Goal: Task Accomplishment & Management: Use online tool/utility

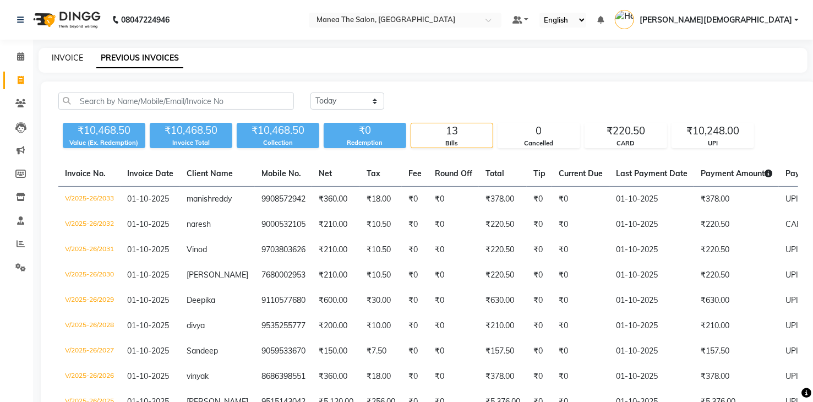
click at [63, 60] on link "INVOICE" at bounding box center [67, 58] width 31 height 10
select select "service"
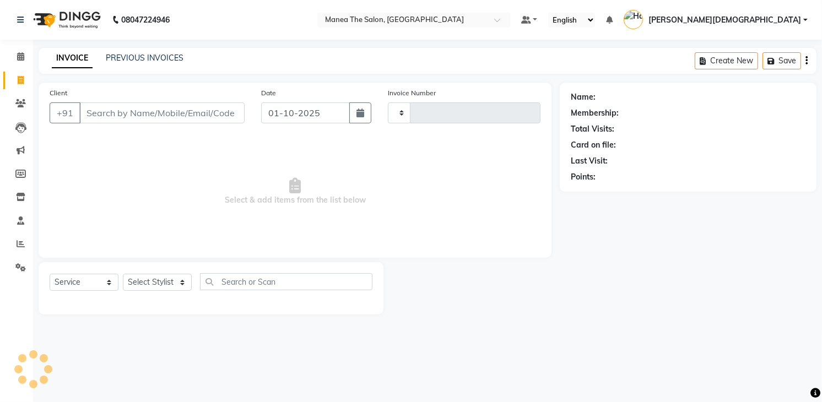
type input "2034"
select select "5481"
click at [137, 58] on link "PREVIOUS INVOICES" at bounding box center [145, 58] width 78 height 10
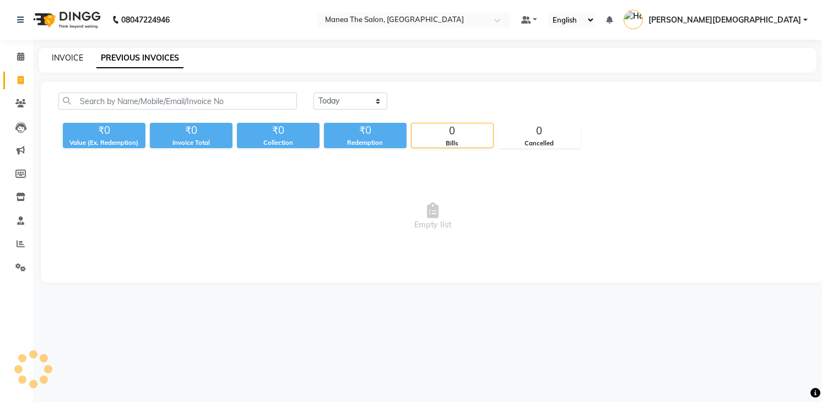
click at [57, 55] on link "INVOICE" at bounding box center [67, 58] width 31 height 10
select select "service"
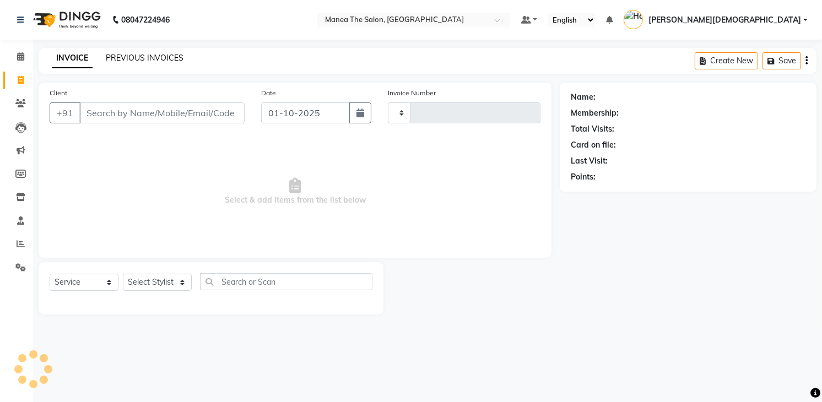
click at [133, 57] on link "PREVIOUS INVOICES" at bounding box center [145, 58] width 78 height 10
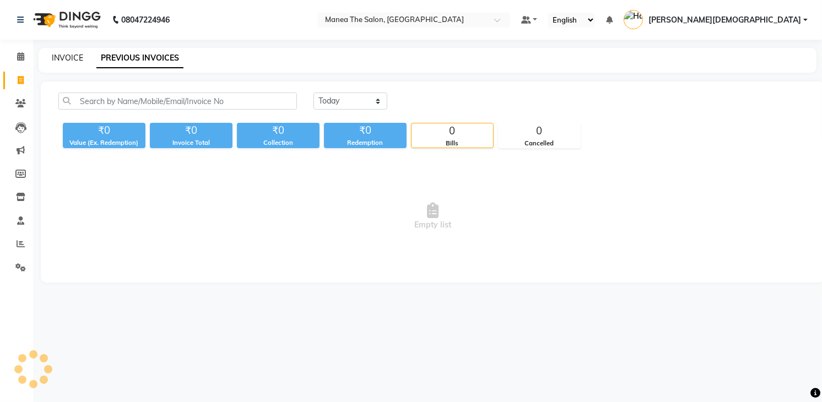
click at [71, 57] on link "INVOICE" at bounding box center [67, 58] width 31 height 10
select select "service"
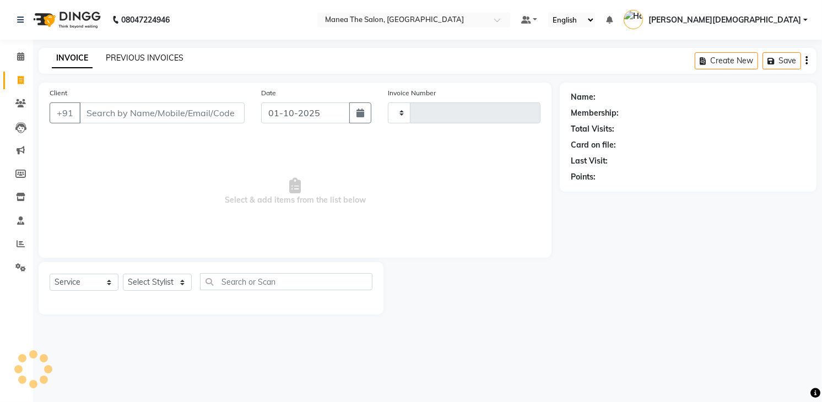
click at [133, 58] on link "PREVIOUS INVOICES" at bounding box center [145, 58] width 78 height 10
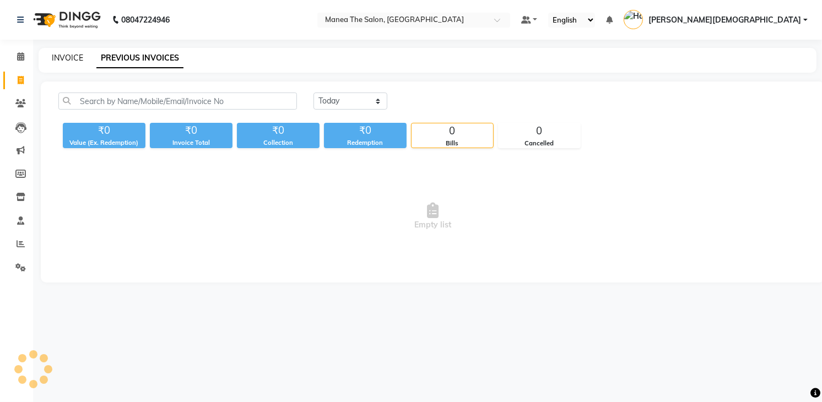
click at [70, 61] on link "INVOICE" at bounding box center [67, 58] width 31 height 10
select select "service"
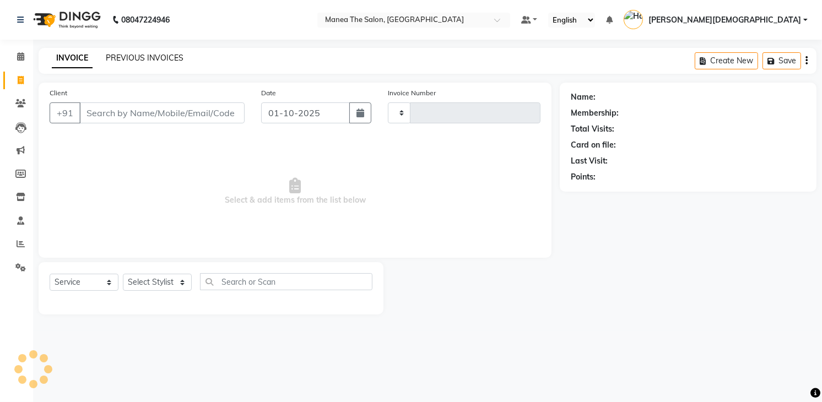
click at [137, 59] on link "PREVIOUS INVOICES" at bounding box center [145, 58] width 78 height 10
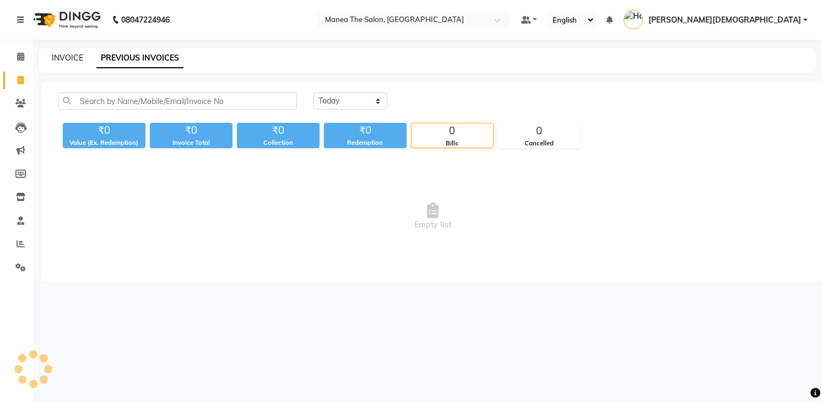
click at [59, 57] on link "INVOICE" at bounding box center [67, 58] width 31 height 10
select select "service"
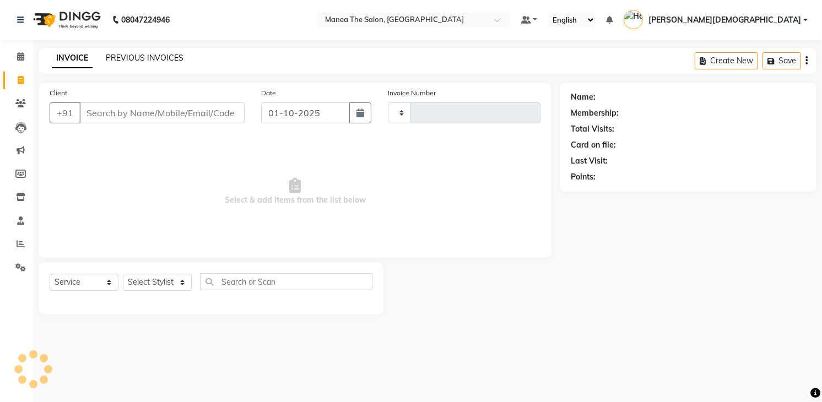
type input "2034"
select select "5481"
click at [122, 58] on link "PREVIOUS INVOICES" at bounding box center [145, 58] width 78 height 10
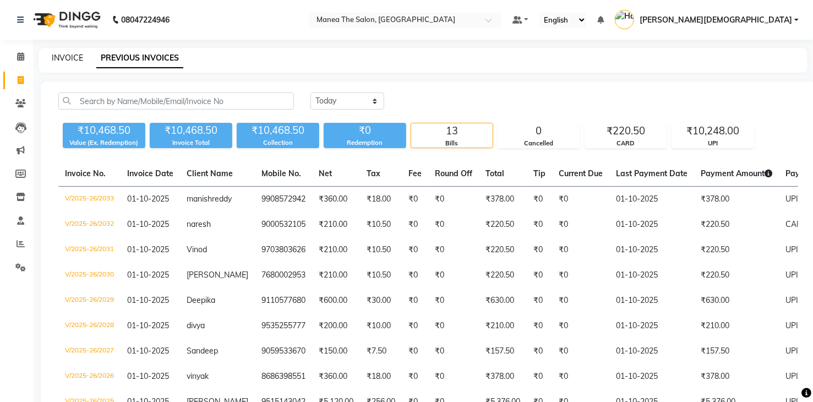
click at [65, 55] on link "INVOICE" at bounding box center [67, 58] width 31 height 10
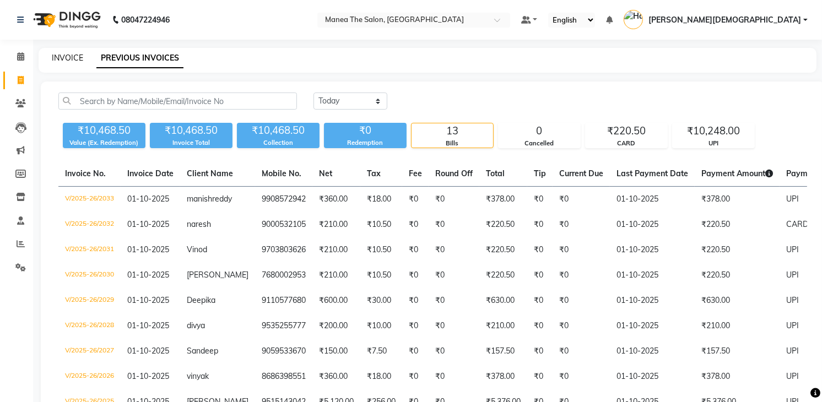
select select "service"
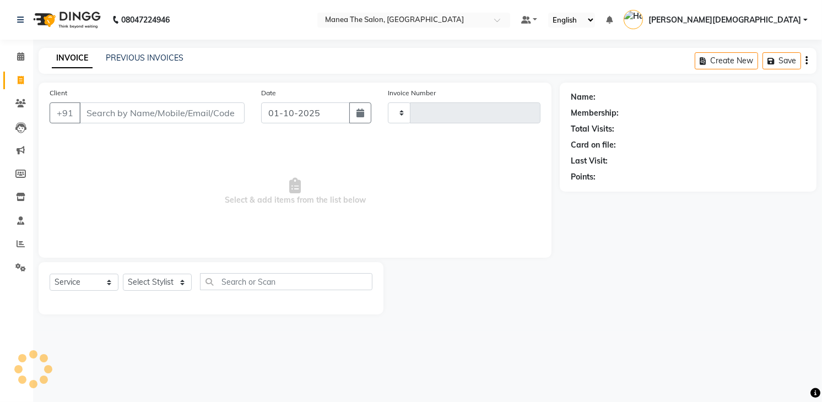
type input "2034"
select select "5481"
click at [137, 57] on link "PREVIOUS INVOICES" at bounding box center [145, 58] width 78 height 10
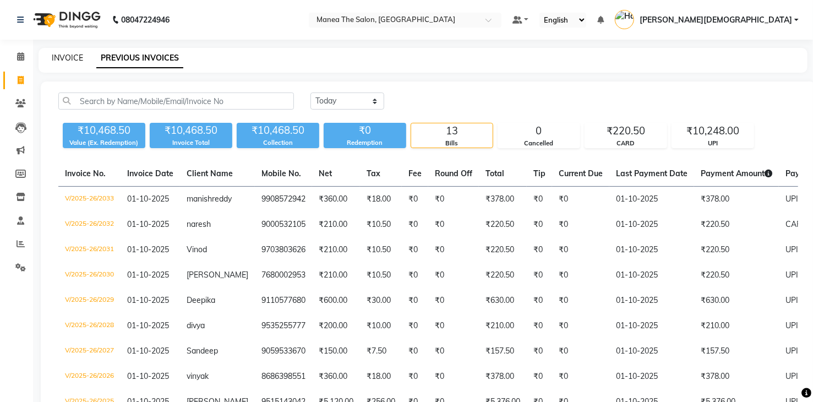
click at [74, 59] on link "INVOICE" at bounding box center [67, 58] width 31 height 10
select select "service"
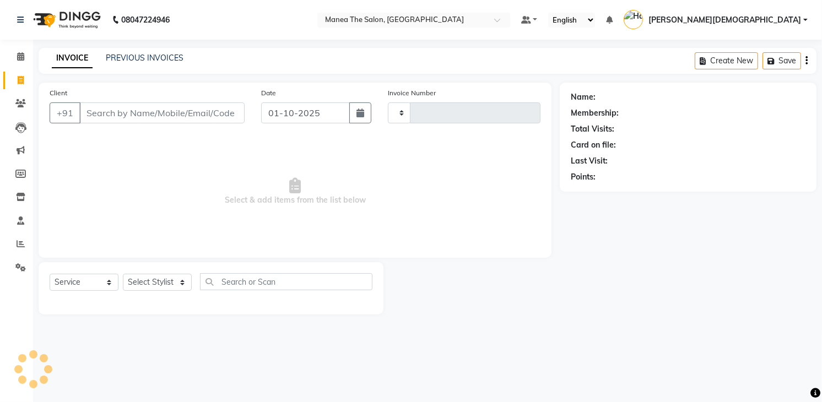
type input "2034"
select select "5481"
click at [141, 59] on link "PREVIOUS INVOICES" at bounding box center [145, 58] width 78 height 10
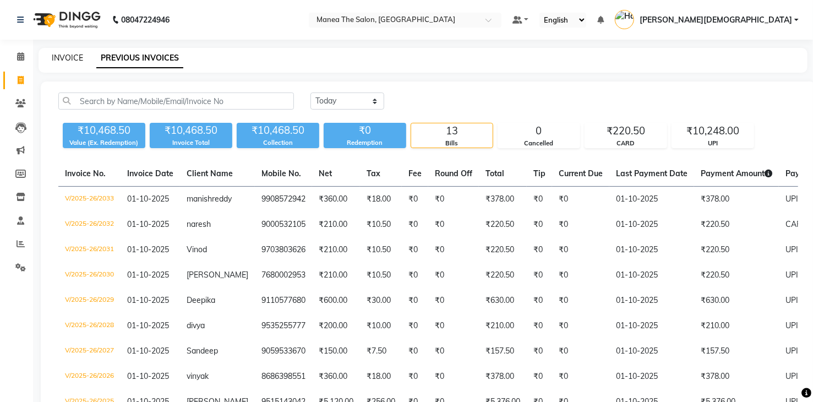
click at [63, 55] on link "INVOICE" at bounding box center [67, 58] width 31 height 10
select select "5481"
select select "service"
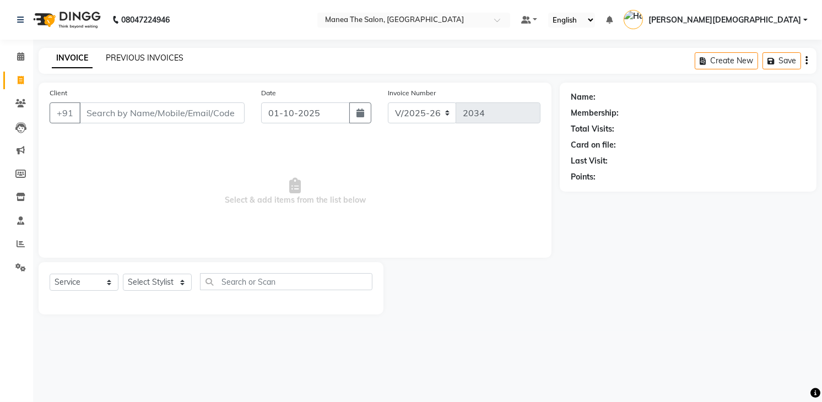
click at [150, 61] on link "PREVIOUS INVOICES" at bounding box center [145, 58] width 78 height 10
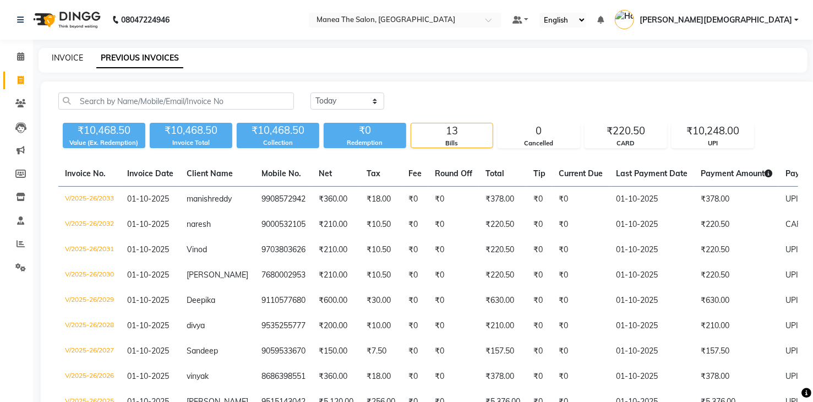
click at [77, 58] on link "INVOICE" at bounding box center [67, 58] width 31 height 10
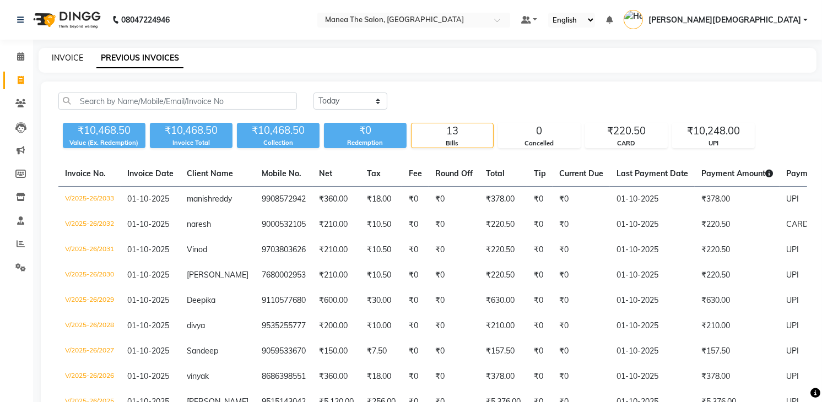
select select "5481"
select select "service"
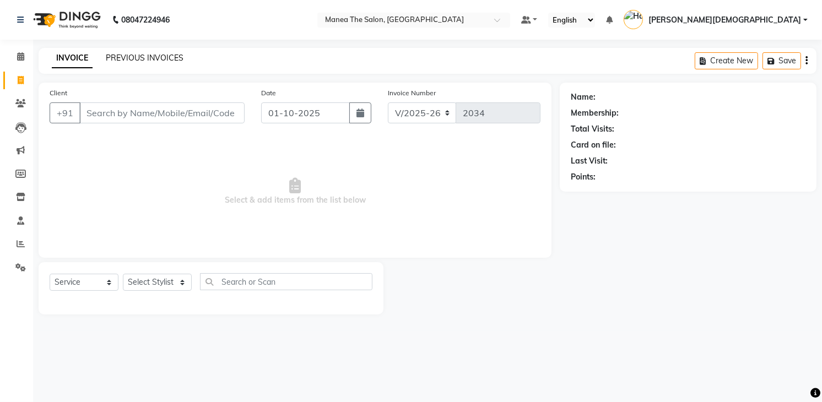
click at [137, 58] on link "PREVIOUS INVOICES" at bounding box center [145, 58] width 78 height 10
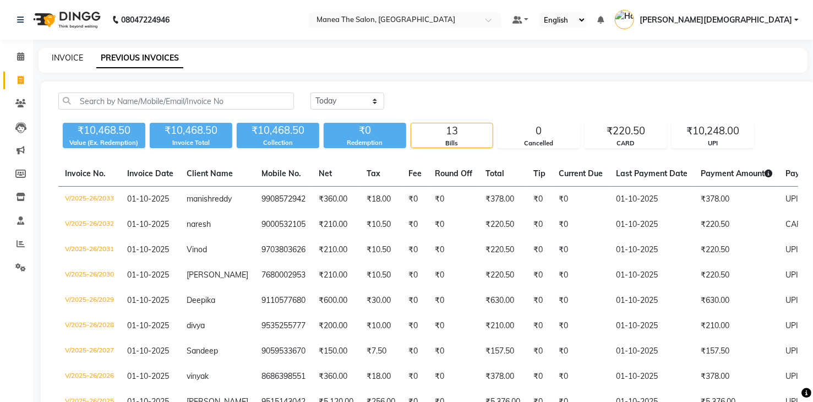
click at [68, 54] on link "INVOICE" at bounding box center [67, 58] width 31 height 10
select select "5481"
select select "service"
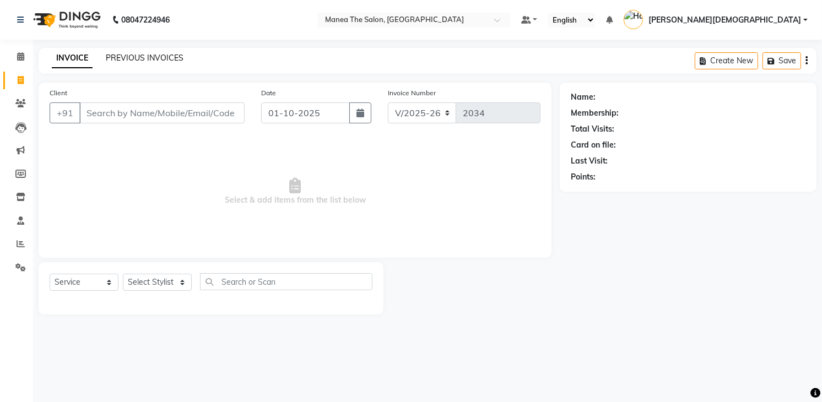
click at [142, 59] on link "PREVIOUS INVOICES" at bounding box center [145, 58] width 78 height 10
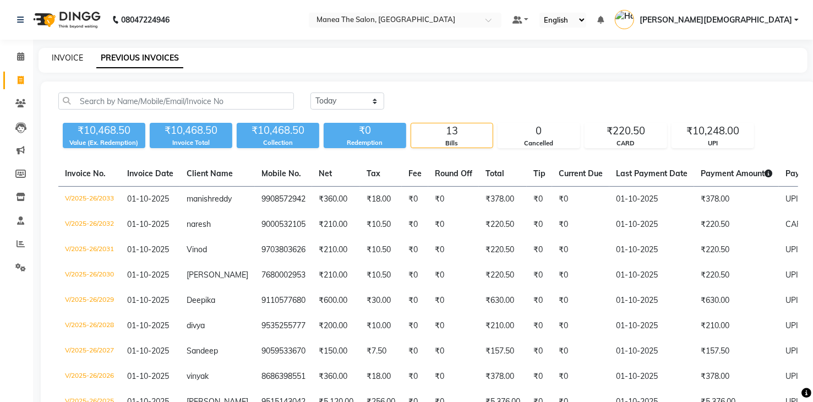
click at [73, 57] on link "INVOICE" at bounding box center [67, 58] width 31 height 10
select select "5481"
select select "service"
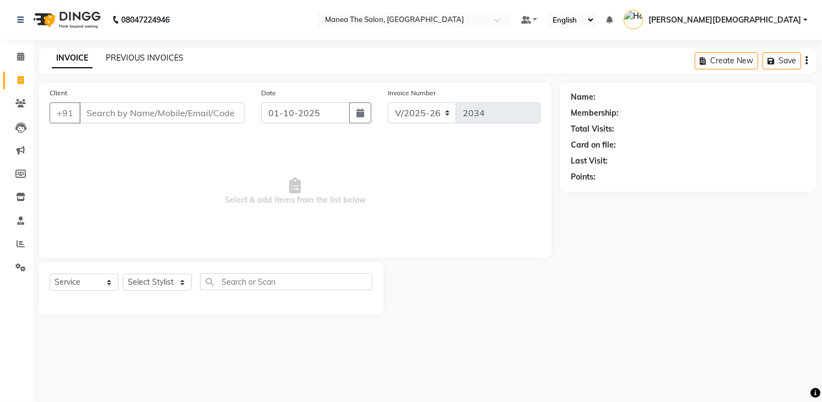
click at [137, 57] on link "PREVIOUS INVOICES" at bounding box center [145, 58] width 78 height 10
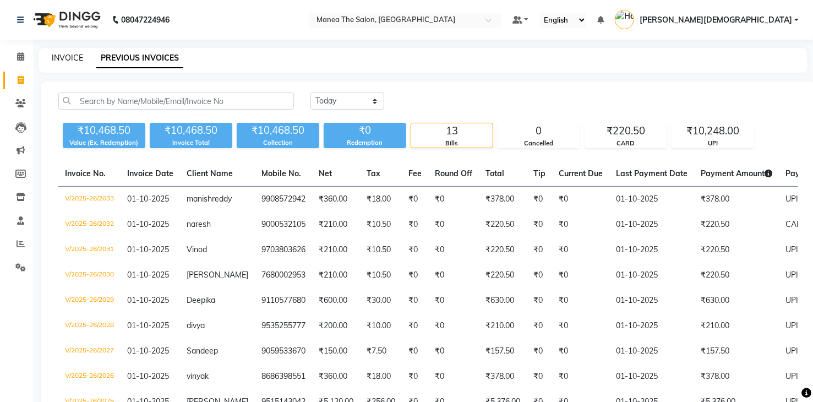
click at [66, 60] on link "INVOICE" at bounding box center [67, 58] width 31 height 10
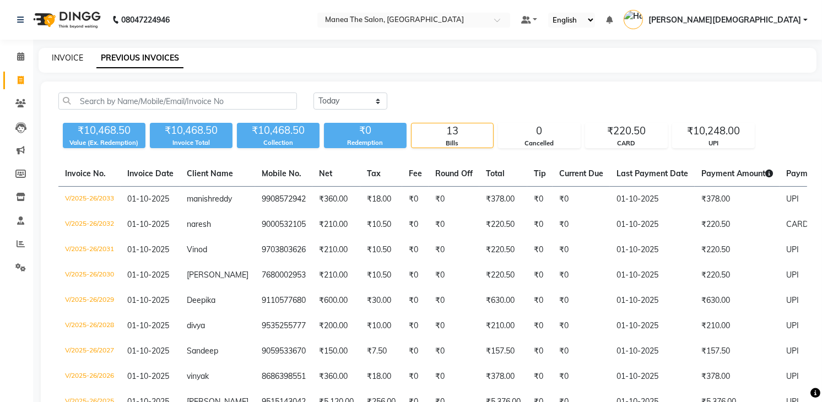
select select "5481"
select select "service"
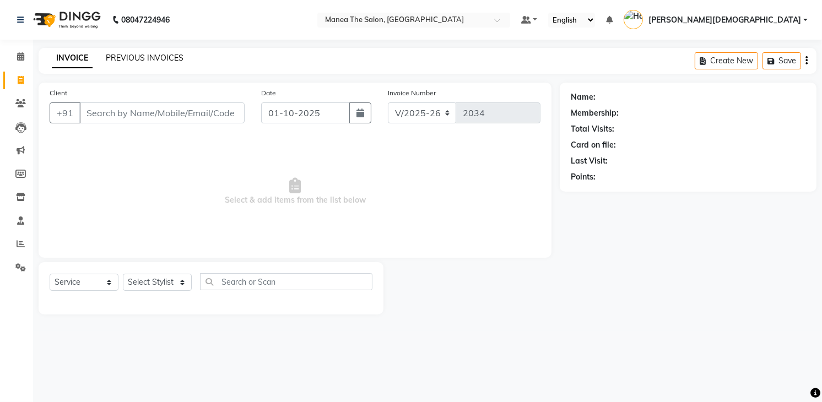
click at [138, 62] on link "PREVIOUS INVOICES" at bounding box center [145, 58] width 78 height 10
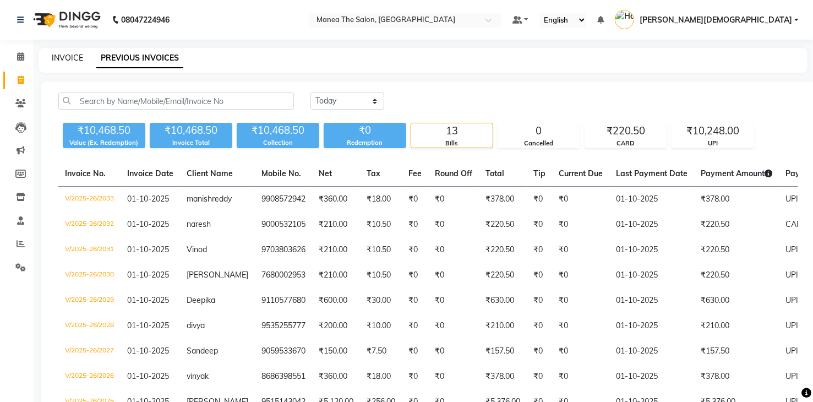
click at [70, 59] on link "INVOICE" at bounding box center [67, 58] width 31 height 10
select select "service"
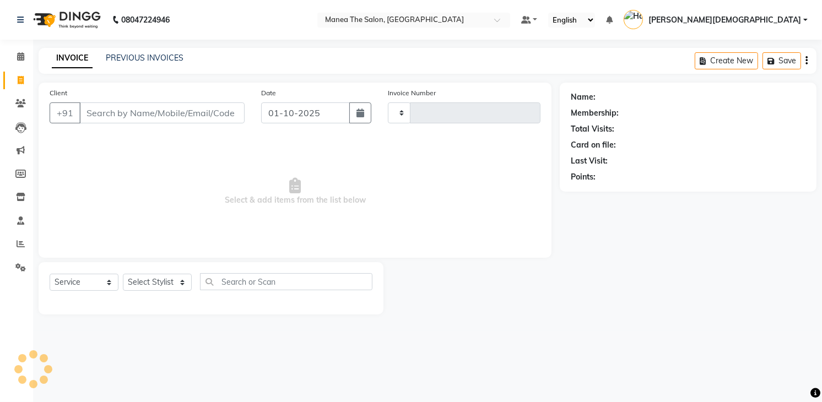
type input "2034"
select select "5481"
click at [142, 57] on link "PREVIOUS INVOICES" at bounding box center [145, 58] width 78 height 10
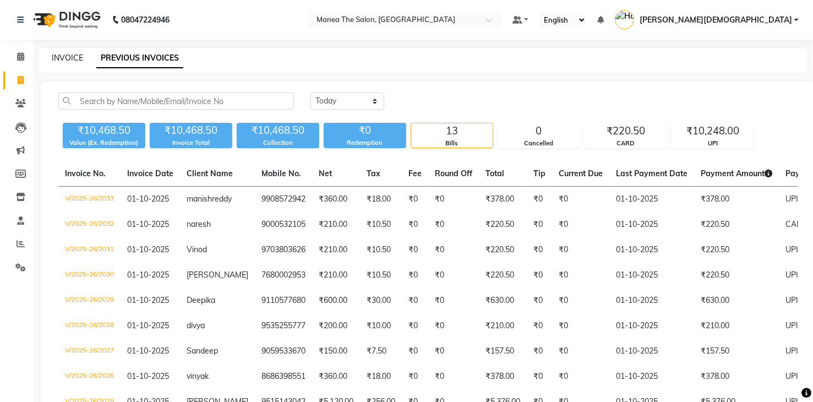
click at [62, 57] on link "INVOICE" at bounding box center [67, 58] width 31 height 10
select select "service"
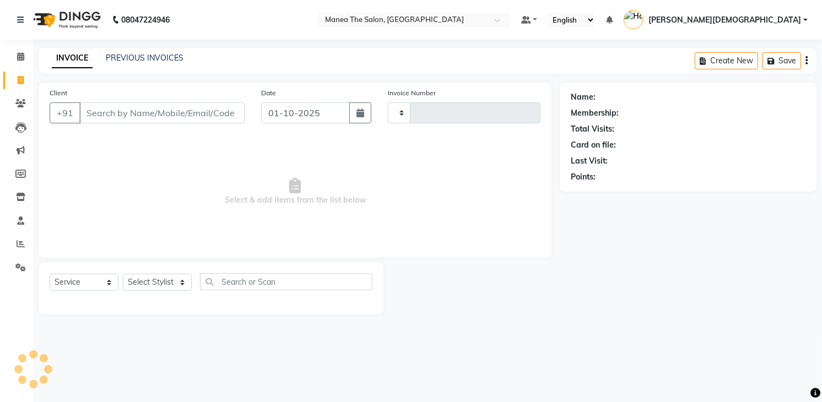
type input "2034"
select select "5481"
click at [143, 58] on link "PREVIOUS INVOICES" at bounding box center [145, 58] width 78 height 10
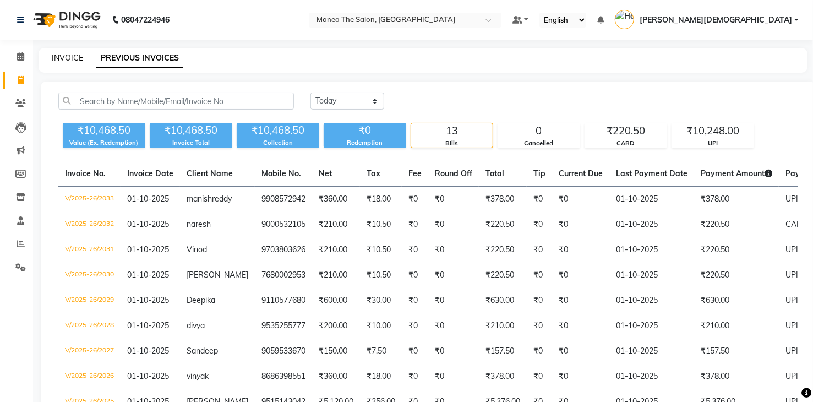
click at [74, 58] on link "INVOICE" at bounding box center [67, 58] width 31 height 10
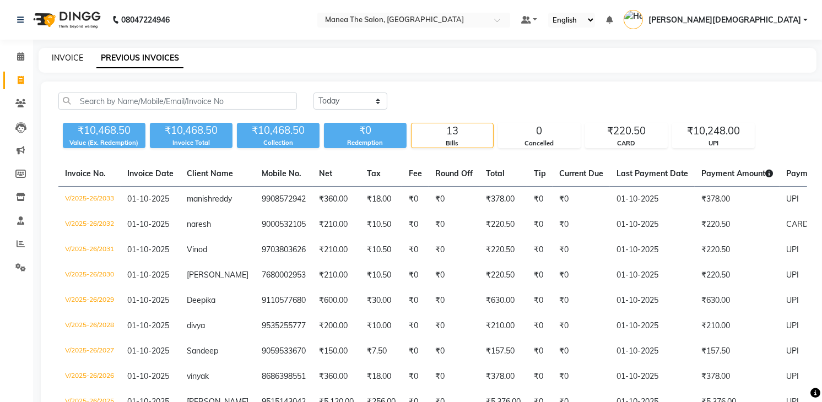
select select "5481"
select select "service"
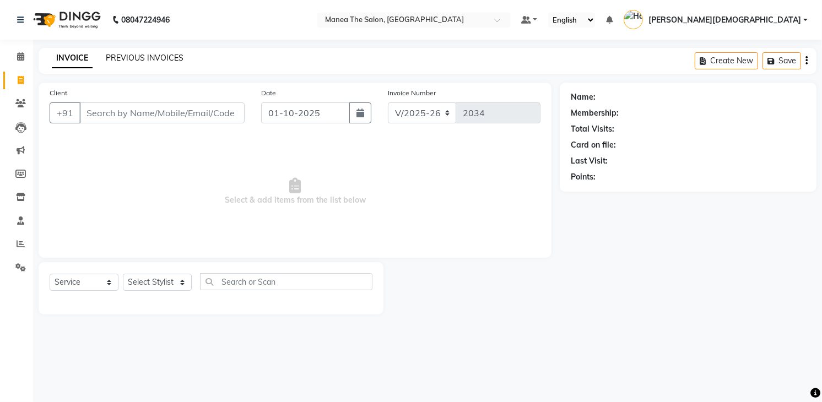
click at [132, 55] on link "PREVIOUS INVOICES" at bounding box center [145, 58] width 78 height 10
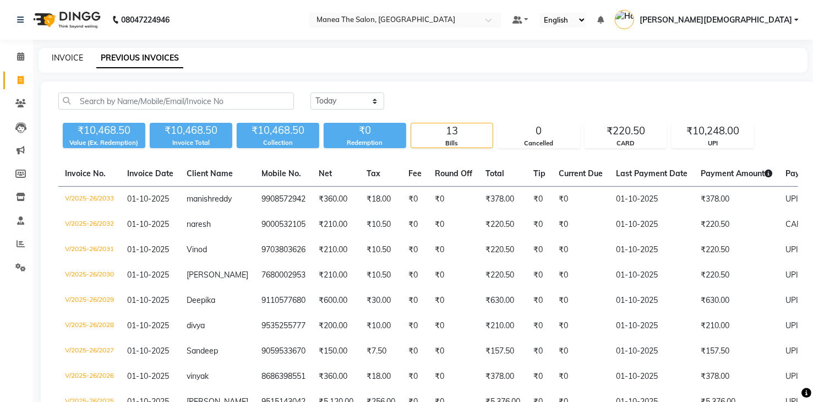
click at [72, 58] on link "INVOICE" at bounding box center [67, 58] width 31 height 10
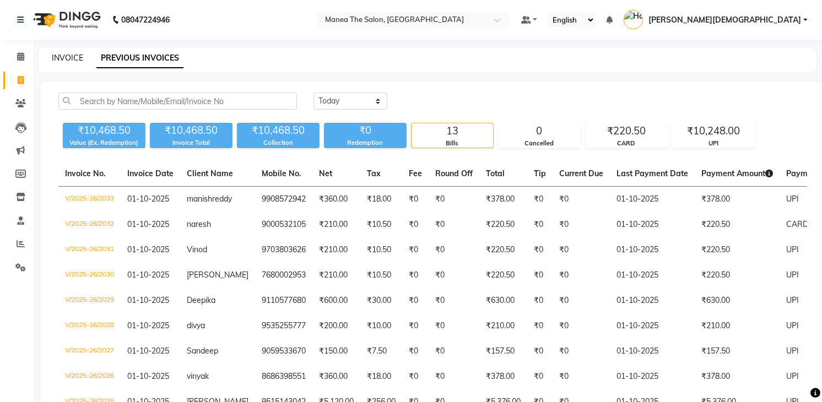
select select "5481"
select select "service"
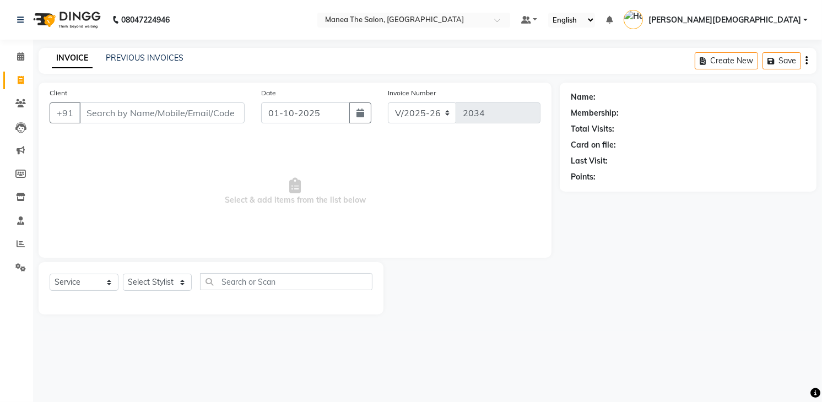
click at [509, 351] on div "08047224946 Select Location × Manea The Salon, Dammaiguda Default Panel My Pane…" at bounding box center [411, 201] width 822 height 402
click at [314, 329] on main "INVOICE PREVIOUS INVOICES Create New Save Client +91 Date 01-10-2025 Invoice Nu…" at bounding box center [427, 189] width 789 height 283
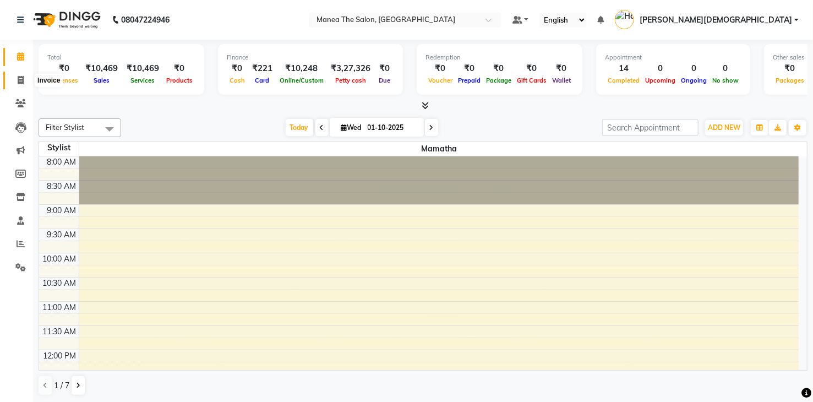
click at [18, 82] on icon at bounding box center [21, 80] width 6 height 8
select select "service"
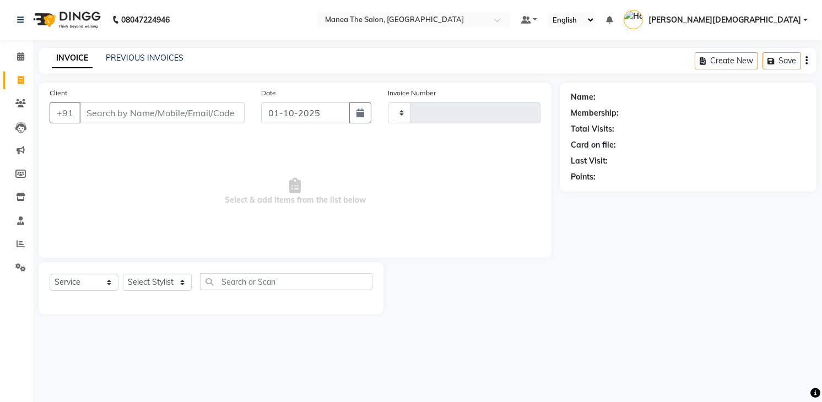
type input "2034"
select select "5481"
click at [144, 56] on link "PREVIOUS INVOICES" at bounding box center [145, 58] width 78 height 10
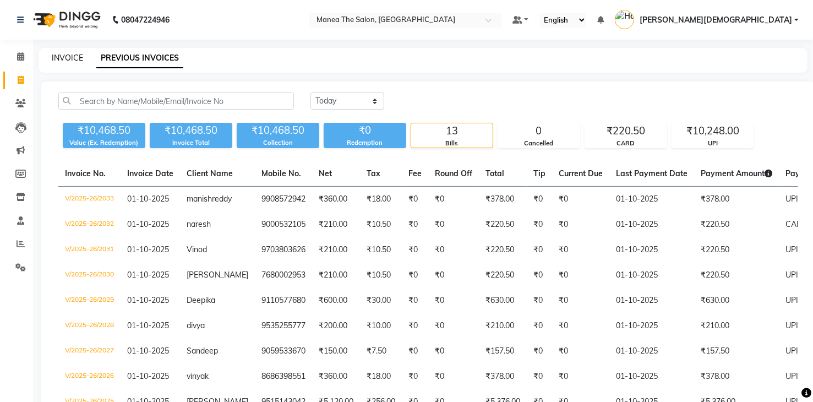
click at [73, 56] on link "INVOICE" at bounding box center [67, 58] width 31 height 10
select select "5481"
select select "service"
